Goal: Information Seeking & Learning: Learn about a topic

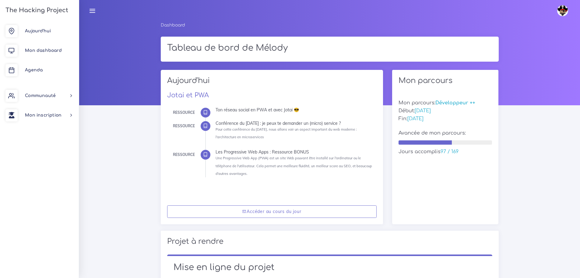
click at [207, 110] on icon at bounding box center [205, 112] width 5 height 5
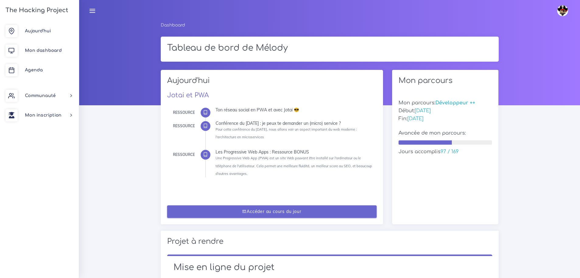
click at [257, 207] on link "Accéder au cours du jour" at bounding box center [272, 211] width 210 height 12
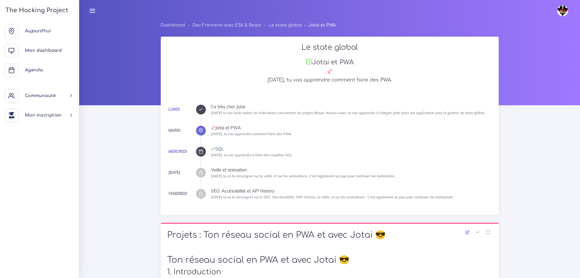
click at [203, 111] on icon at bounding box center [201, 109] width 5 height 5
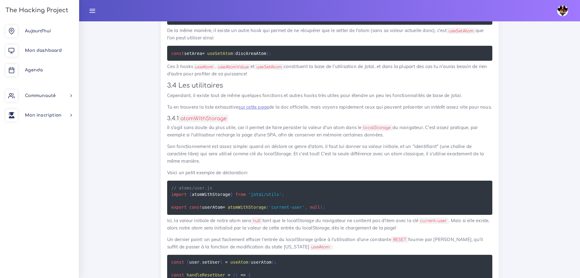
scroll to position [2346, 0]
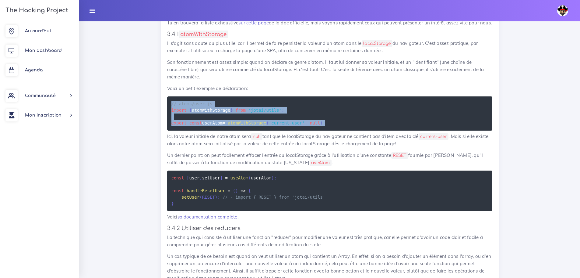
drag, startPoint x: 336, startPoint y: 168, endPoint x: 162, endPoint y: 148, distance: 175.1
click at [162, 148] on div "Jotai : gestion facile du state global 1. Introduction Jotai est, comme on l'a …" at bounding box center [330, 34] width 338 height 1677
copy code "// atoms/user.js import { atomWithStorage } from 'jotai/utils' ; export const u…"
